Goal: Task Accomplishment & Management: Manage account settings

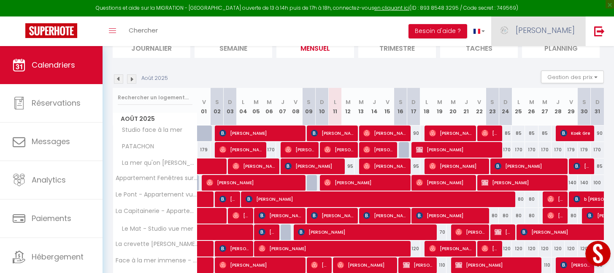
click at [557, 34] on span "[PERSON_NAME]" at bounding box center [545, 30] width 59 height 11
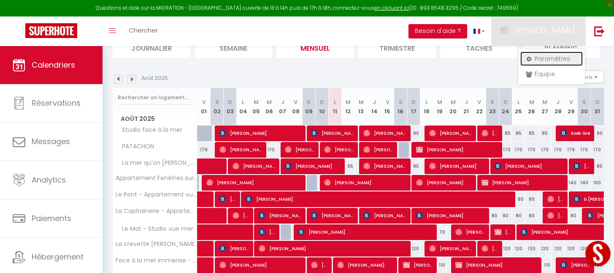
click at [547, 59] on link "Paramètres" at bounding box center [551, 58] width 62 height 14
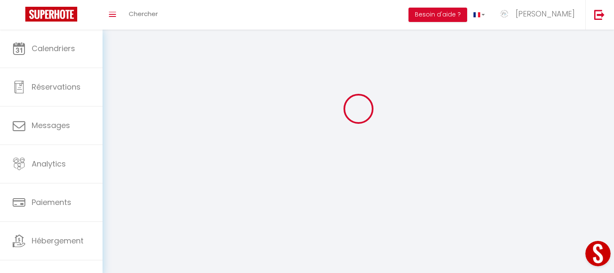
type input "[PERSON_NAME]"
type input "Joly"
type input "0616235565"
type input "[STREET_ADDRESS]"
type input "80410"
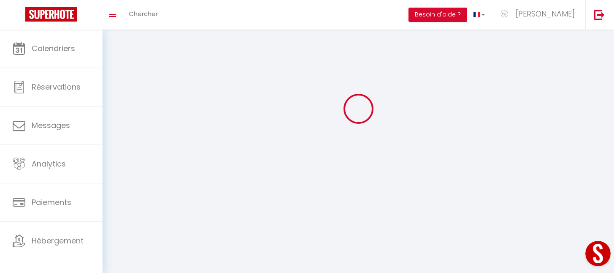
type input "Cayeux sur mer"
type input "ZawryfRktjpDZH9WBmmqKpc3X"
type input "P1xgbcgVdZkCkuYnb6RR4pp8J"
type input "[URL][DOMAIN_NAME]"
select select "28"
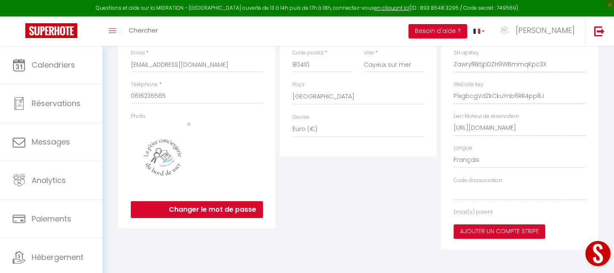
select select "fr"
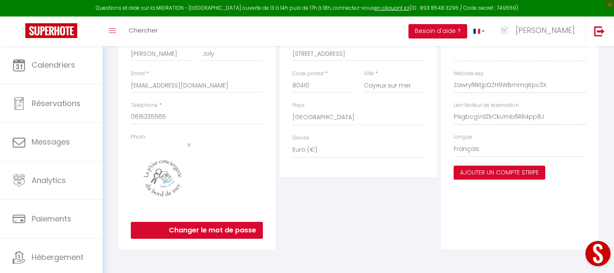
type input "ZawryfRktjpDZH9WBmmqKpc3X"
type input "P1xgbcgVdZkCkuYnb6RR4pp8J"
type input "[URL][DOMAIN_NAME]"
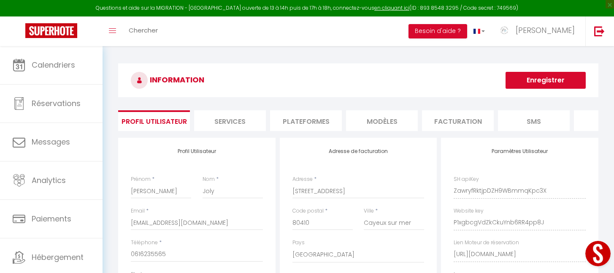
click at [304, 122] on li "Plateformes" at bounding box center [306, 120] width 72 height 21
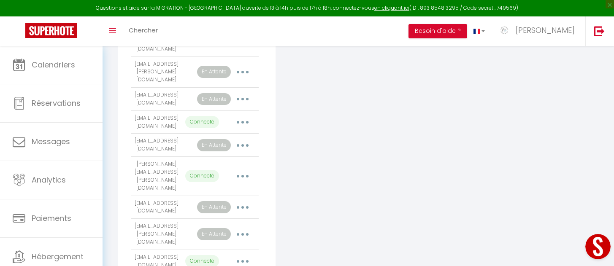
scroll to position [787, 0]
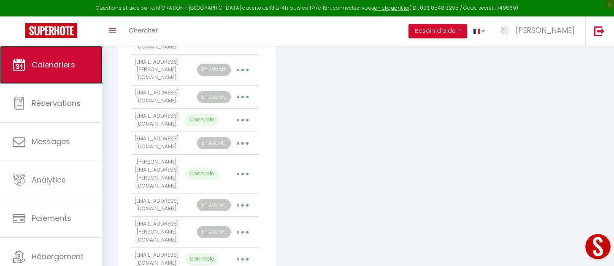
click at [43, 64] on span "Calendriers" at bounding box center [53, 64] width 43 height 11
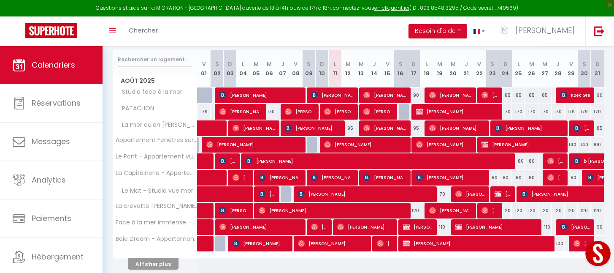
scroll to position [175, 0]
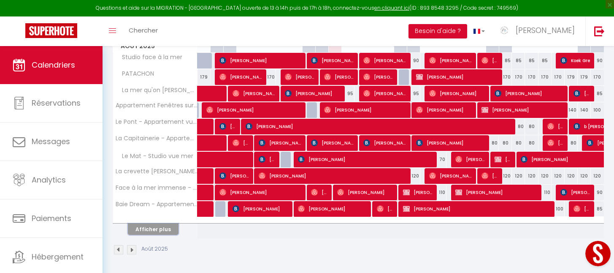
click at [160, 227] on button "Afficher plus" at bounding box center [153, 228] width 51 height 11
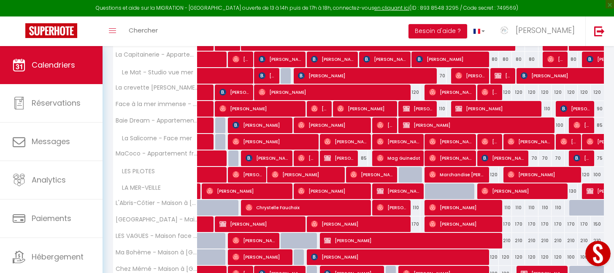
scroll to position [259, 0]
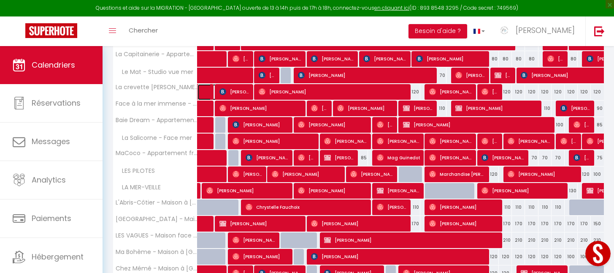
click at [204, 90] on link at bounding box center [203, 92] width 13 height 16
select select "OK"
select select "0"
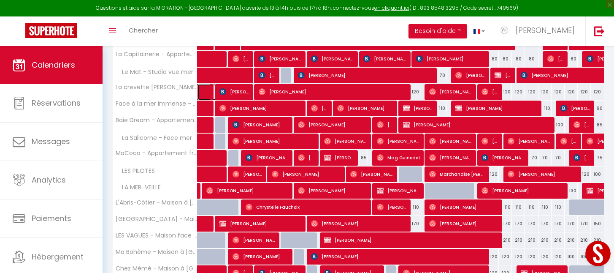
select select "1"
select select
